Goal: Task Accomplishment & Management: Manage account settings

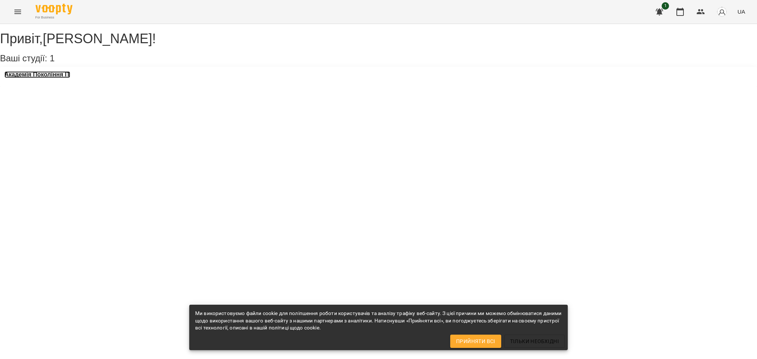
click at [67, 78] on h3 "Академія Покоління ІТ" at bounding box center [37, 74] width 66 height 7
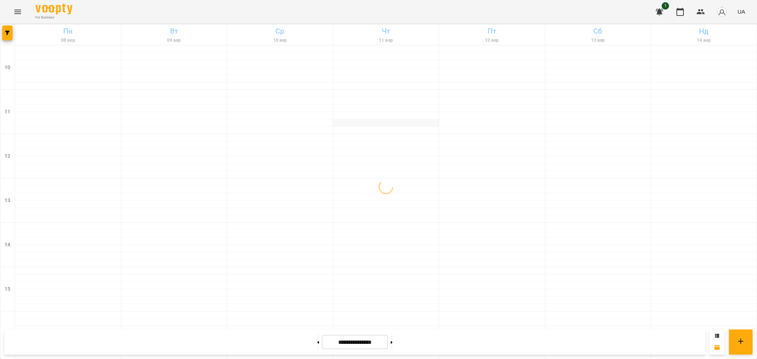
scroll to position [296, 0]
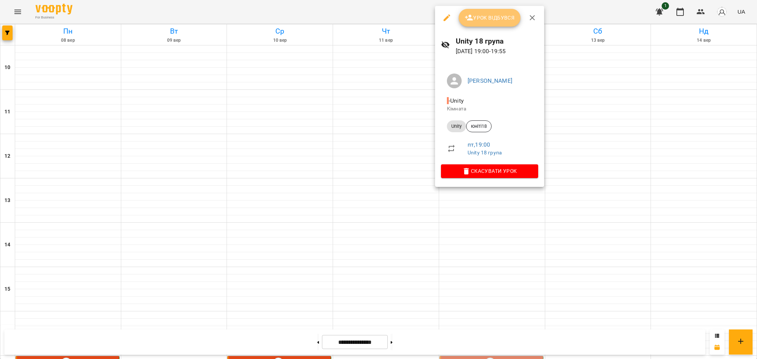
click at [496, 19] on span "Урок відбувся" at bounding box center [490, 17] width 50 height 9
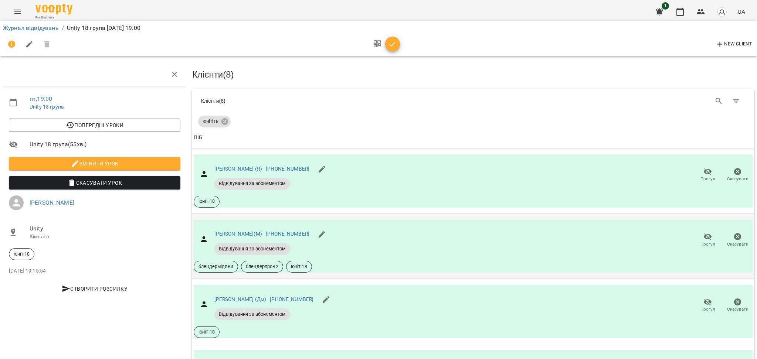
scroll to position [197, 0]
drag, startPoint x: 210, startPoint y: 172, endPoint x: 302, endPoint y: 173, distance: 92.1
click at [246, 359] on link "[PERSON_NAME]" at bounding box center [234, 365] width 40 height 6
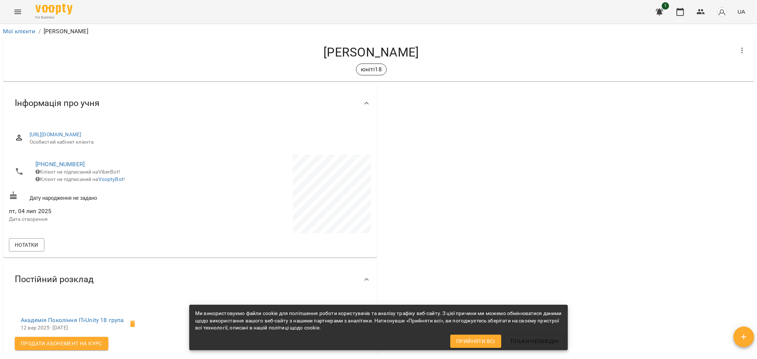
click at [629, 219] on div at bounding box center [567, 284] width 377 height 402
